Goal: Task Accomplishment & Management: Complete application form

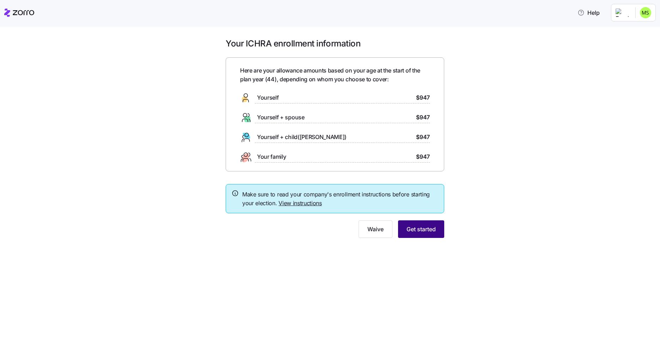
click at [421, 228] on span "Get started" at bounding box center [420, 229] width 29 height 8
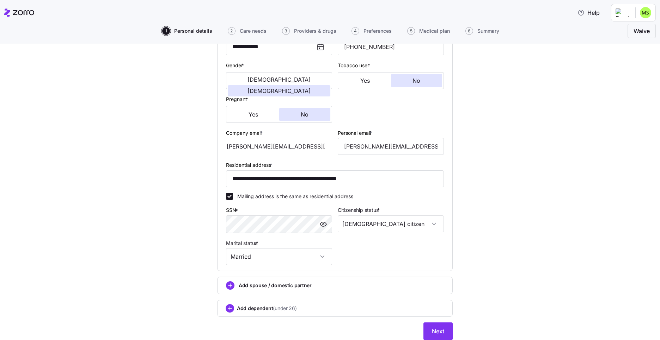
scroll to position [147, 0]
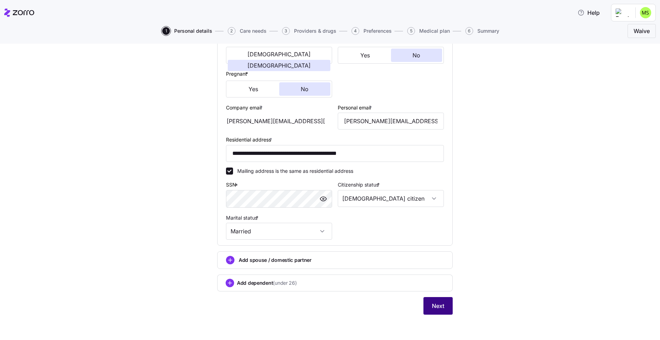
click at [439, 309] on span "Next" at bounding box center [438, 306] width 12 height 8
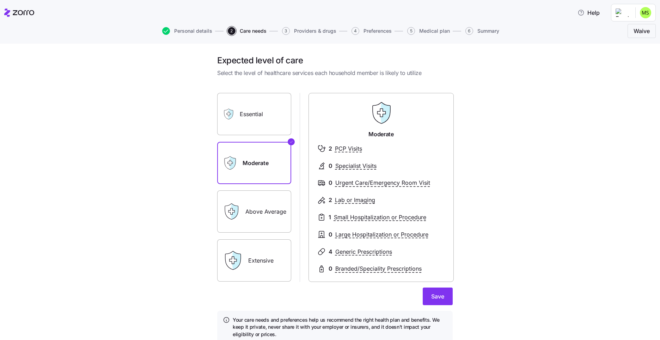
click at [230, 220] on icon at bounding box center [231, 211] width 17 height 17
click at [266, 213] on label "Above Average" at bounding box center [254, 212] width 74 height 42
click at [0, 0] on input "Above Average" at bounding box center [0, 0] width 0 height 0
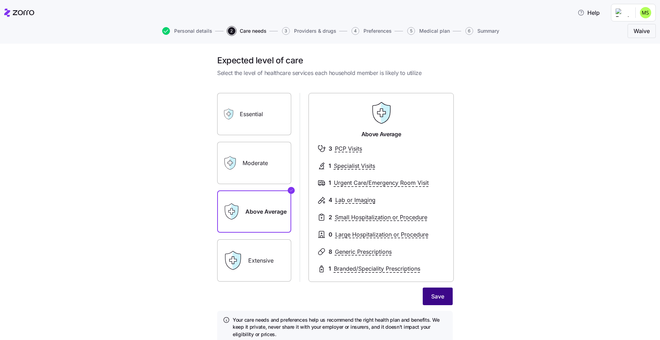
click at [433, 296] on span "Save" at bounding box center [437, 296] width 13 height 8
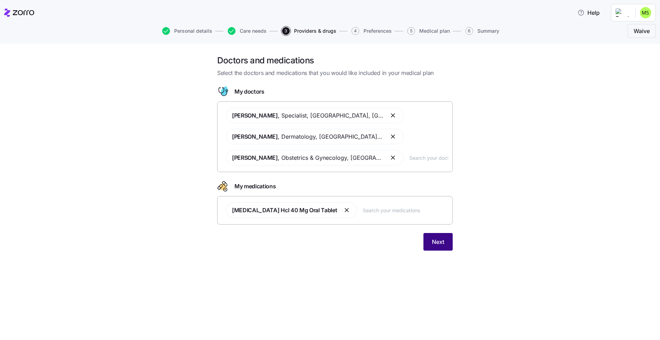
click at [436, 244] on span "Next" at bounding box center [438, 242] width 12 height 8
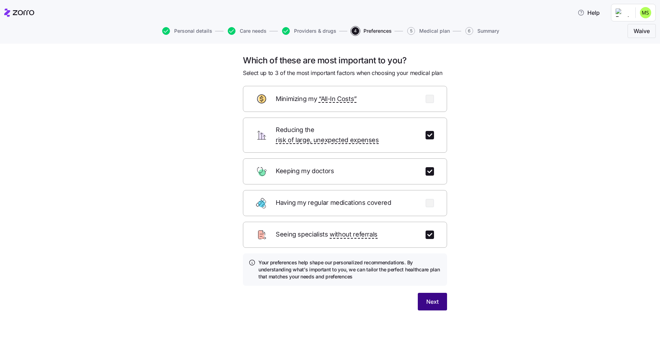
click at [426, 298] on span "Next" at bounding box center [432, 302] width 12 height 8
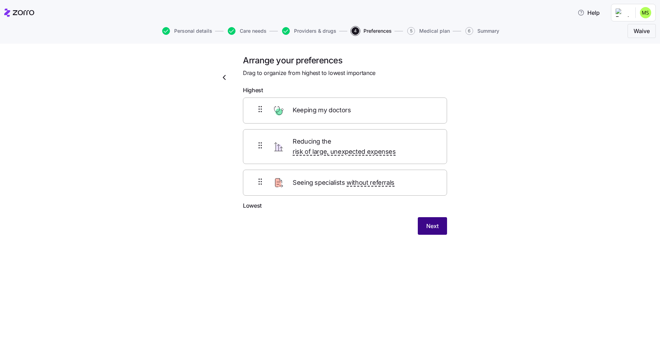
click at [429, 222] on span "Next" at bounding box center [432, 226] width 12 height 8
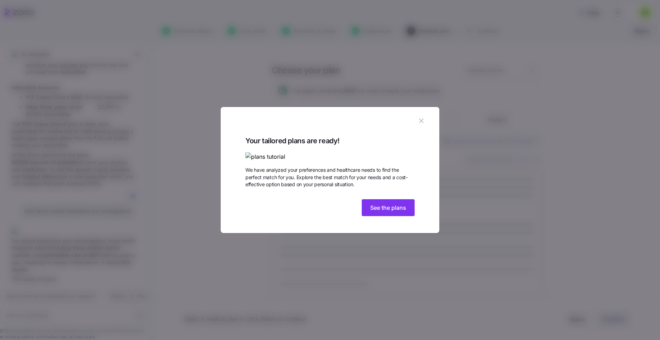
scroll to position [1009, 0]
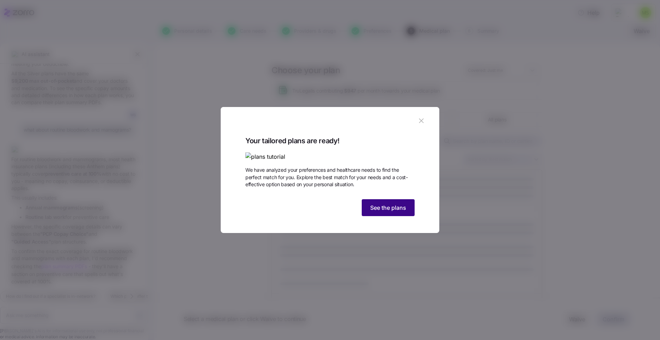
click at [383, 212] on span "See the plans" at bounding box center [388, 208] width 36 height 8
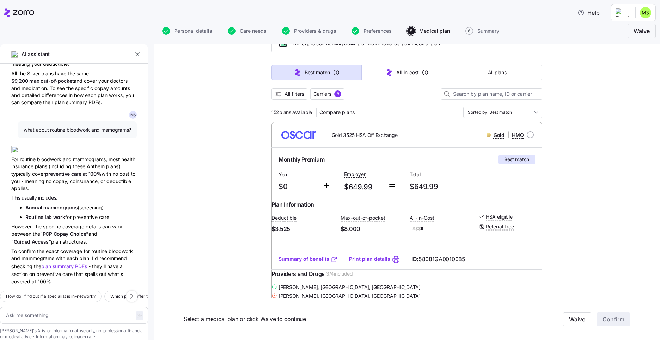
scroll to position [44, 0]
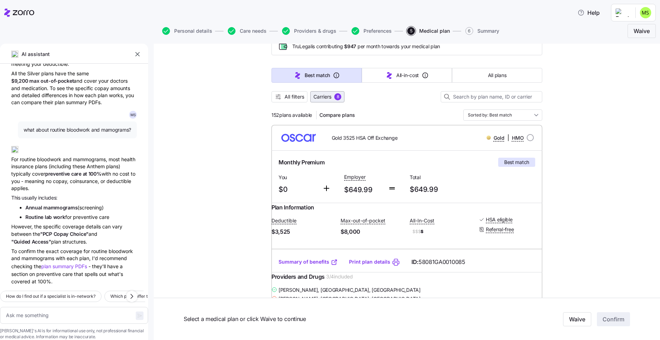
click at [325, 98] on span "Carriers" at bounding box center [322, 96] width 18 height 7
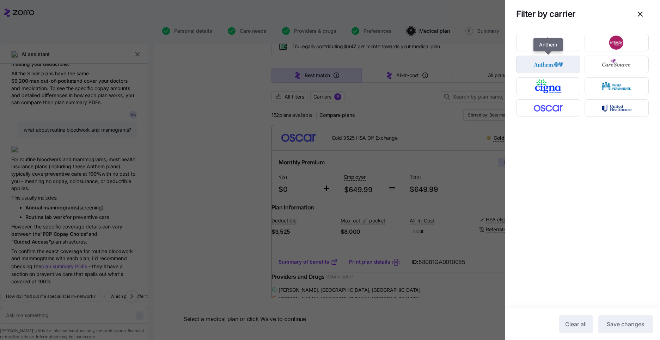
click at [553, 67] on img "button" at bounding box center [548, 64] width 52 height 14
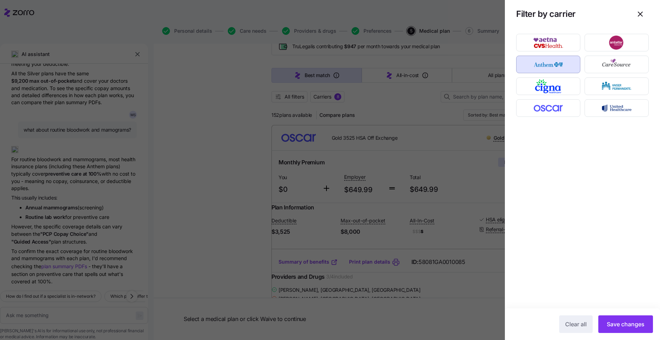
drag, startPoint x: 629, startPoint y: 319, endPoint x: 332, endPoint y: 160, distance: 337.4
click at [629, 319] on button "Save changes" at bounding box center [625, 325] width 55 height 18
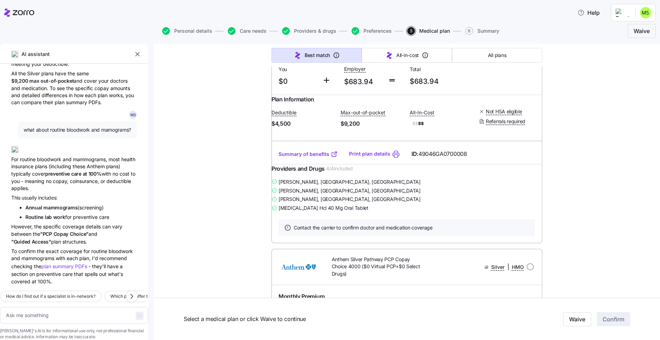
scroll to position [2047, 0]
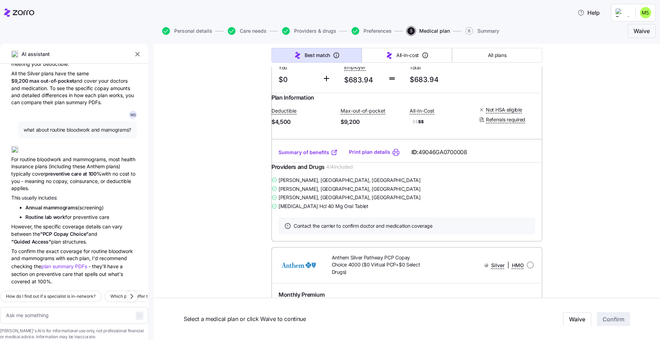
type textarea "x"
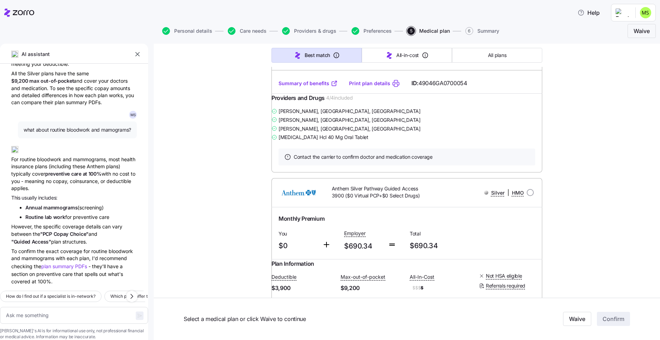
scroll to position [2403, 0]
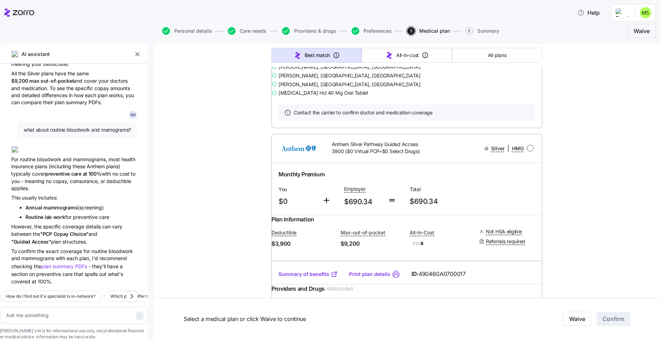
radio input "true"
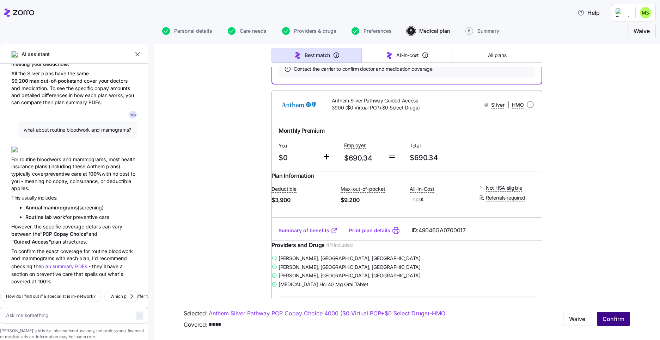
scroll to position [2448, 0]
click at [614, 318] on span "Confirm" at bounding box center [613, 319] width 22 height 8
type textarea "x"
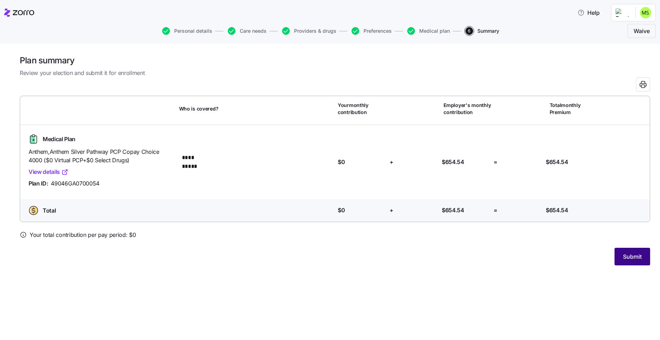
click at [632, 256] on span "Submit" at bounding box center [632, 257] width 19 height 8
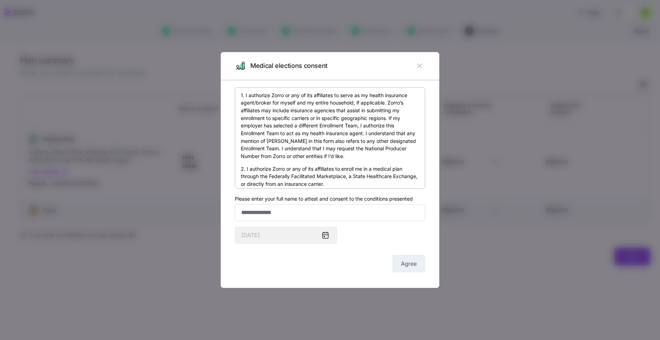
scroll to position [30, 0]
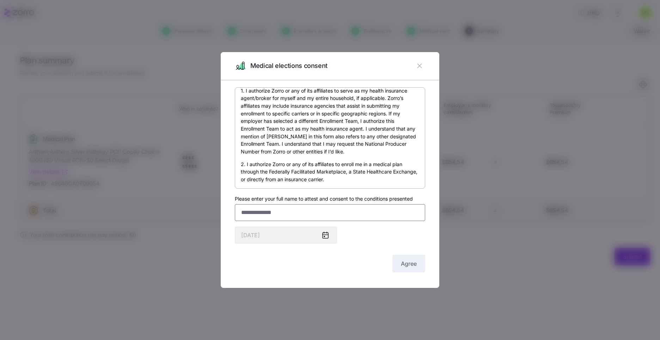
click at [258, 215] on input "Please enter your full name to attest and consent to the conditions presented" at bounding box center [330, 212] width 190 height 17
type input "**********"
click at [401, 265] on span "Agree" at bounding box center [409, 264] width 16 height 8
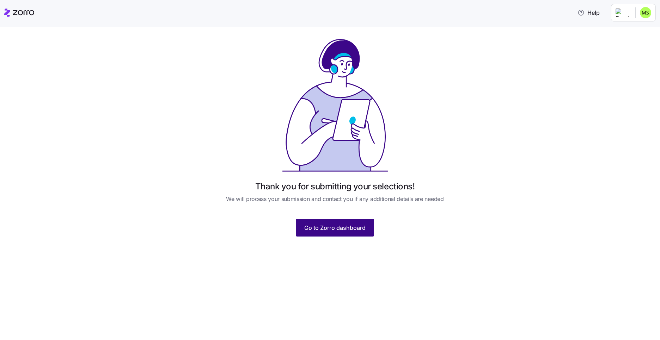
click at [333, 232] on span "Go to Zorro dashboard" at bounding box center [334, 228] width 61 height 8
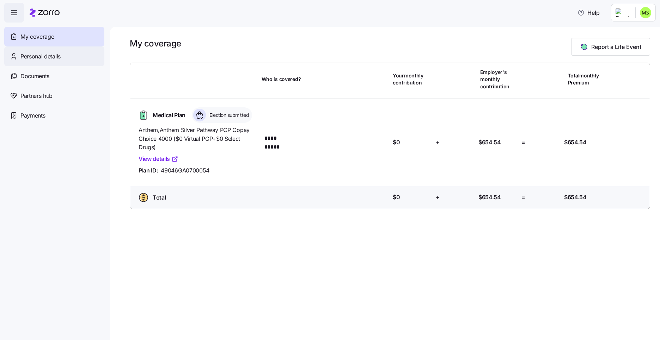
click at [48, 55] on span "Personal details" at bounding box center [40, 56] width 40 height 9
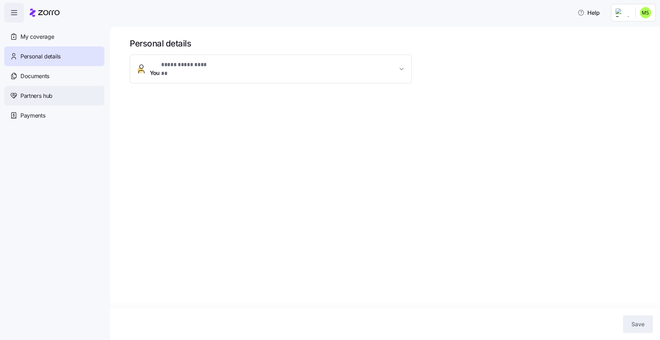
click at [62, 98] on div "Partners hub" at bounding box center [54, 96] width 100 height 20
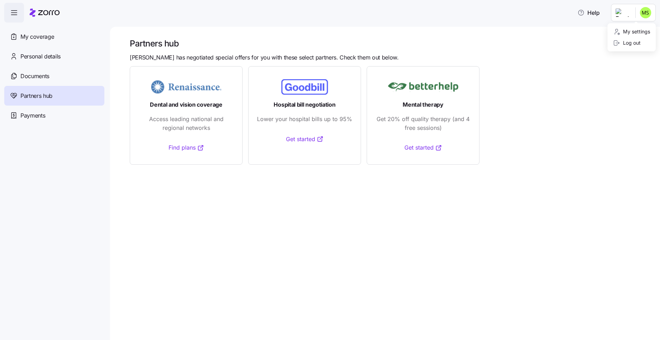
click at [650, 12] on html "Help My coverage Personal details Documents Partners hub Payments Partners hub …" at bounding box center [330, 168] width 660 height 336
click at [638, 41] on div "Log out" at bounding box center [626, 43] width 27 height 8
